Goal: Information Seeking & Learning: Find specific fact

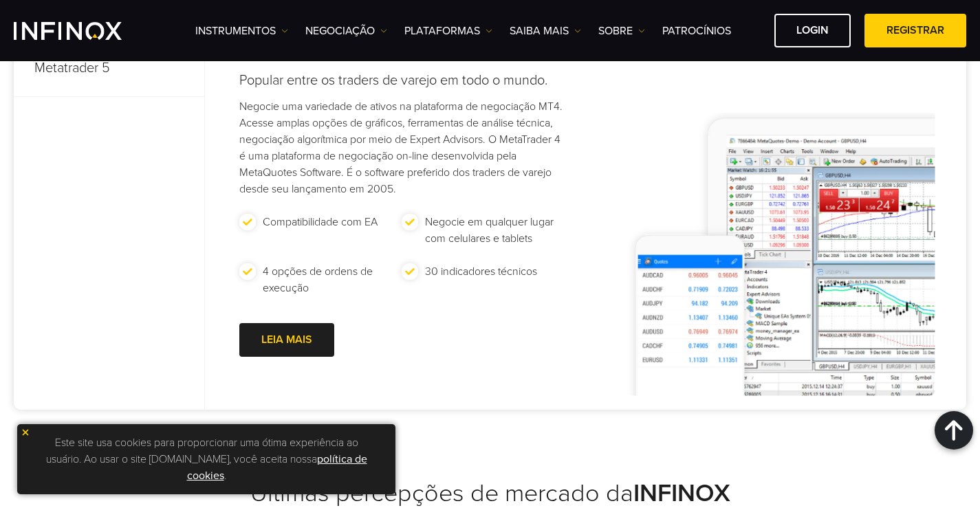
scroll to position [1105, 0]
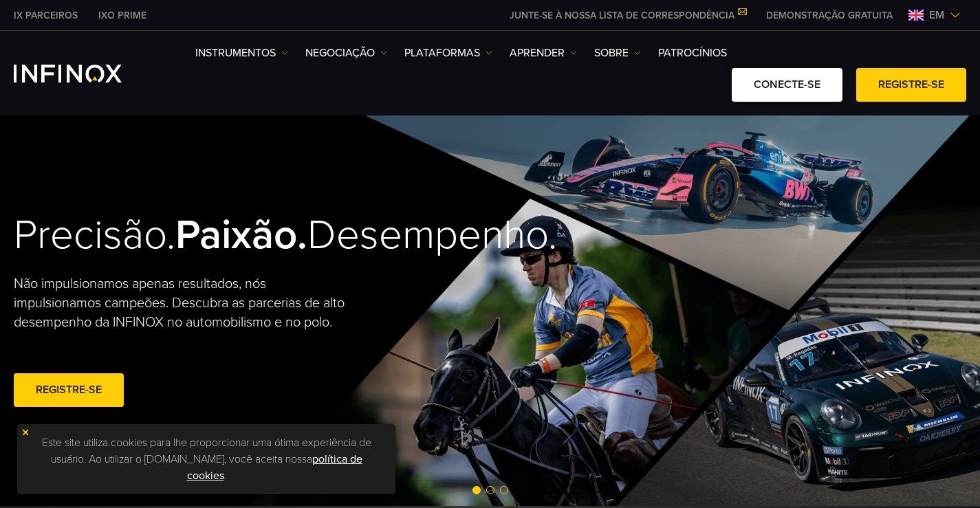
click at [778, 95] on link "CONECTE-SE" at bounding box center [787, 85] width 111 height 34
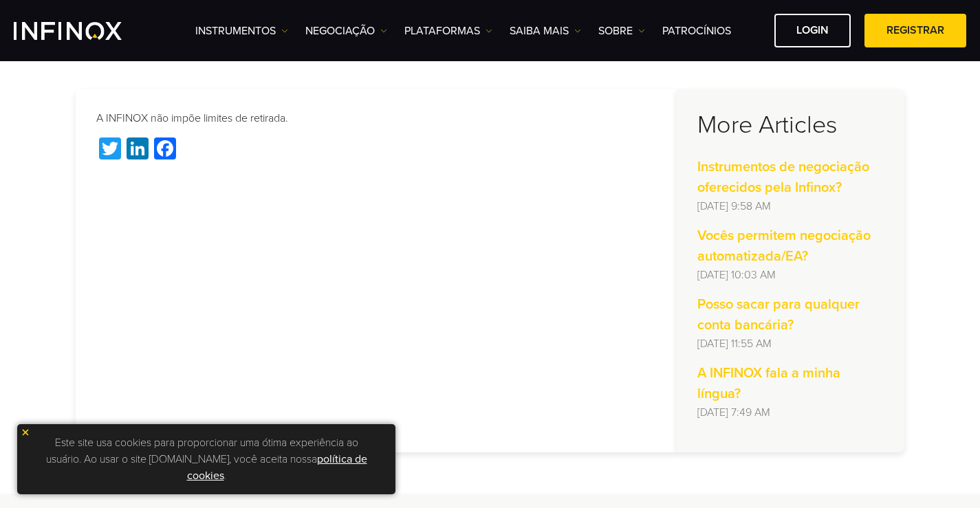
scroll to position [224, 0]
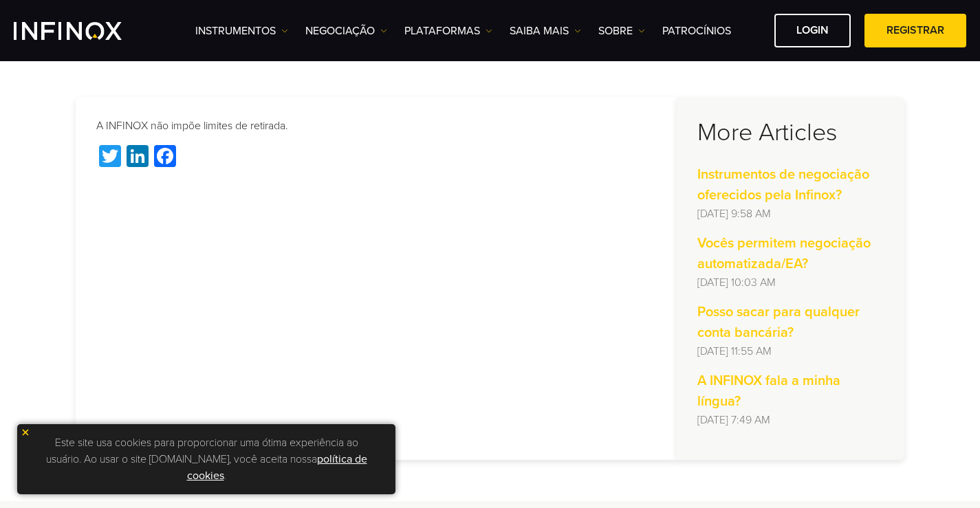
click at [928, 143] on html "IX PARCEIROS IXO PRIME JUNTE-SE À NOSSA LISTA DE E-MAILS Nunca perca uma oportu…" at bounding box center [490, 458] width 980 height 1364
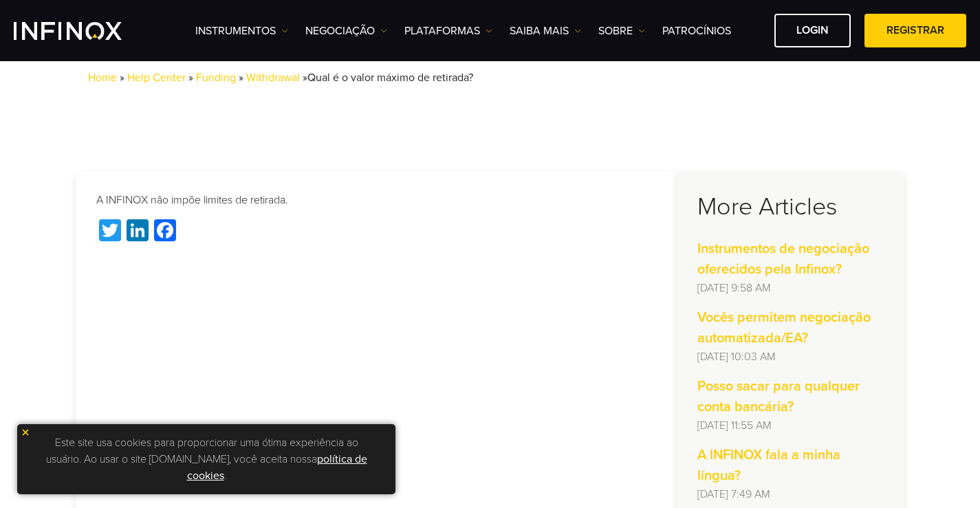
scroll to position [87, 0]
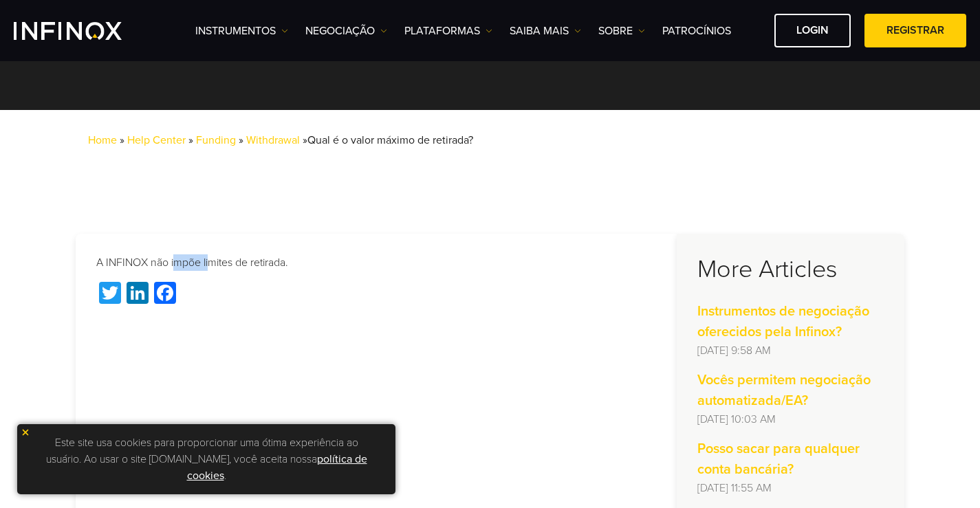
drag, startPoint x: 176, startPoint y: 261, endPoint x: 231, endPoint y: 266, distance: 55.2
click at [218, 264] on p "A INFINOX não impõe limites de retirada." at bounding box center [376, 263] width 560 height 17
click at [241, 266] on p "A INFINOX não impõe limites de retirada." at bounding box center [376, 263] width 560 height 17
